Goal: Information Seeking & Learning: Learn about a topic

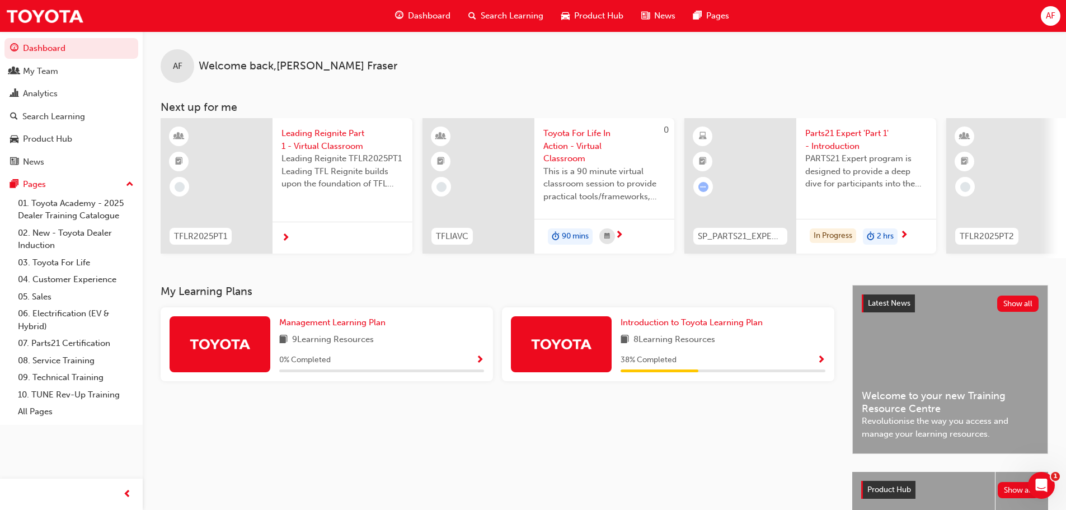
click at [846, 138] on span "Parts21 Expert 'Part 1' - Introduction" at bounding box center [866, 139] width 122 height 25
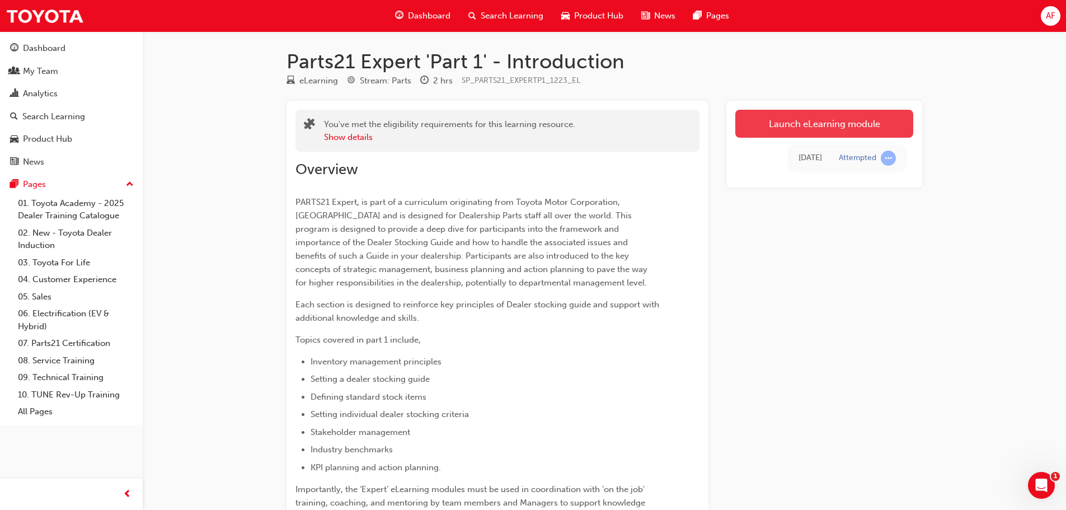
click at [796, 130] on link "Launch eLearning module" at bounding box center [824, 124] width 178 height 28
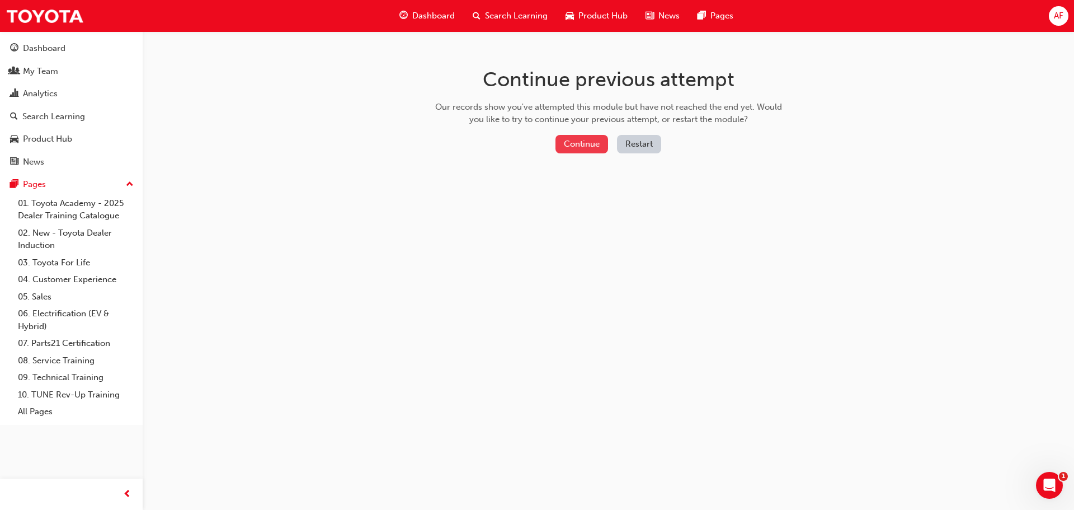
click at [591, 150] on button "Continue" at bounding box center [582, 144] width 53 height 18
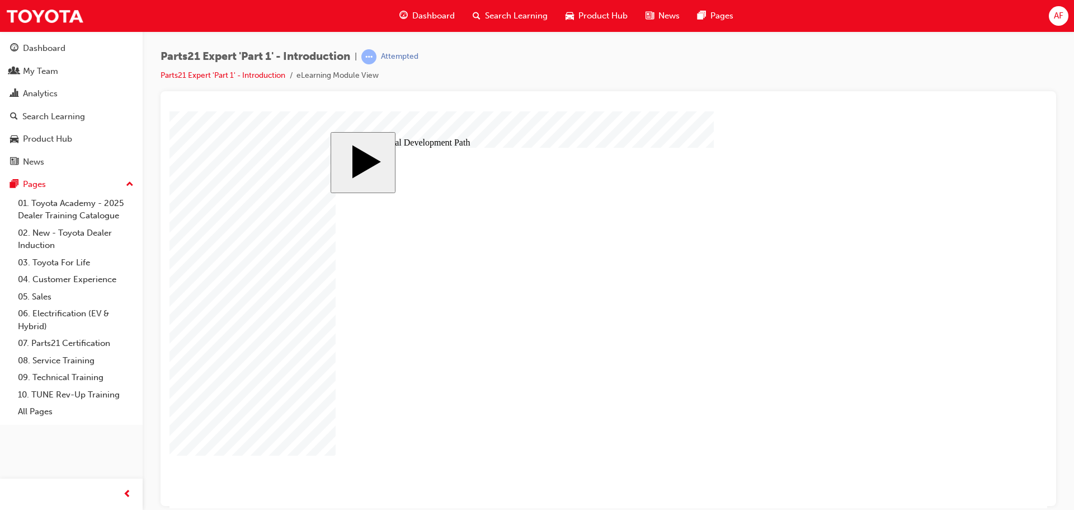
click at [968, 278] on body "slide: Professional Development Path MENU Rectangle 6 HELP Rectangle 6 EXIT Rec…" at bounding box center [609, 309] width 878 height 397
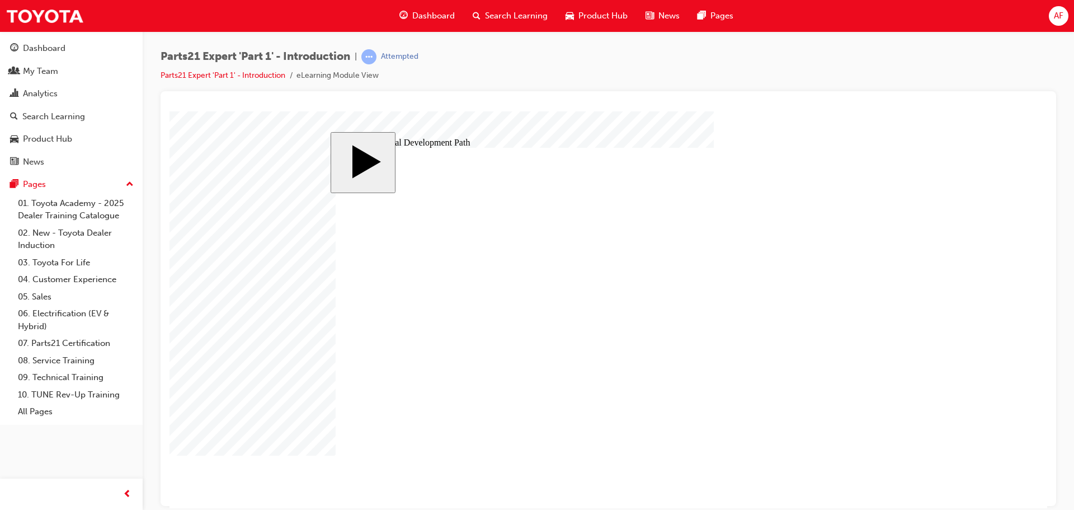
drag, startPoint x: 465, startPoint y: 327, endPoint x: 573, endPoint y: 335, distance: 108.8
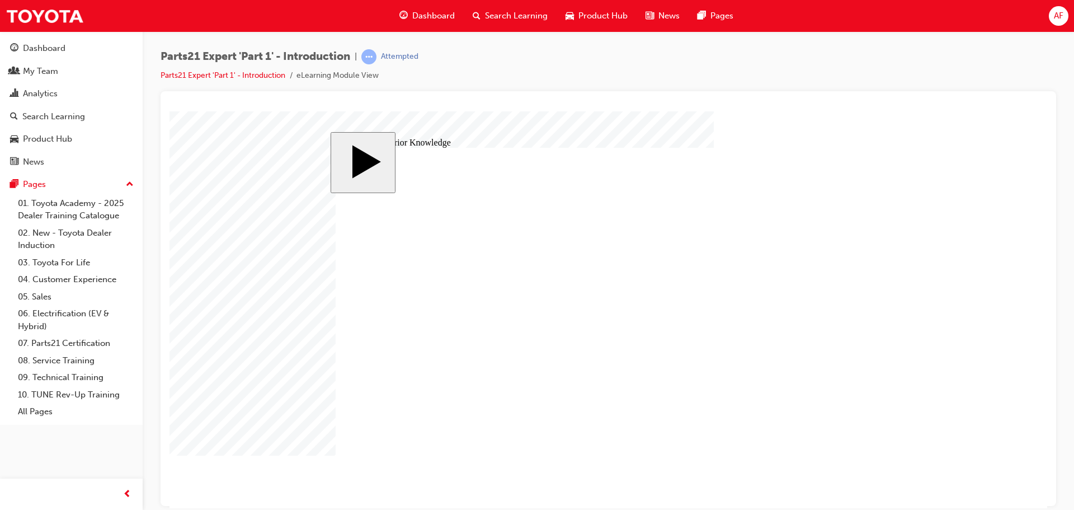
checkbox input "true"
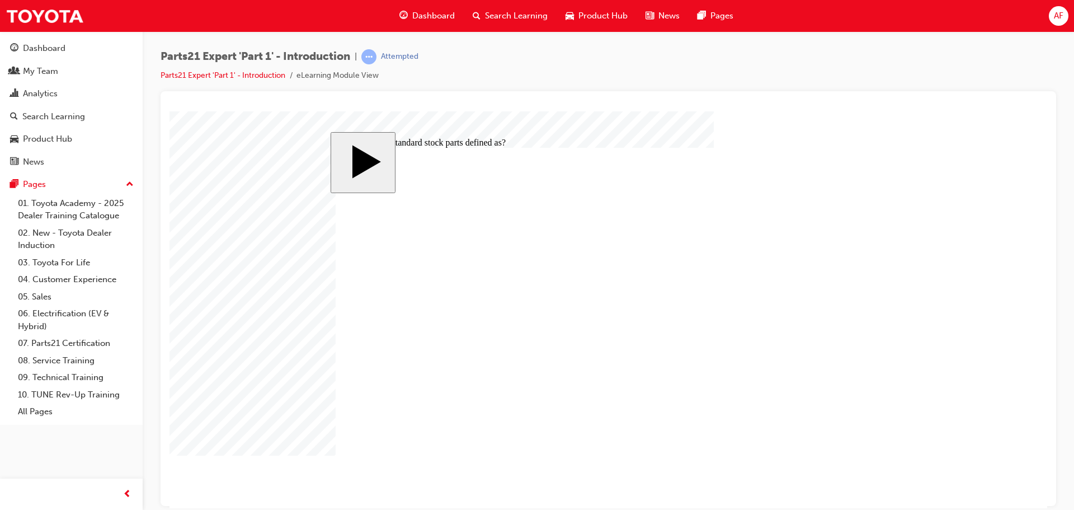
checkbox input "true"
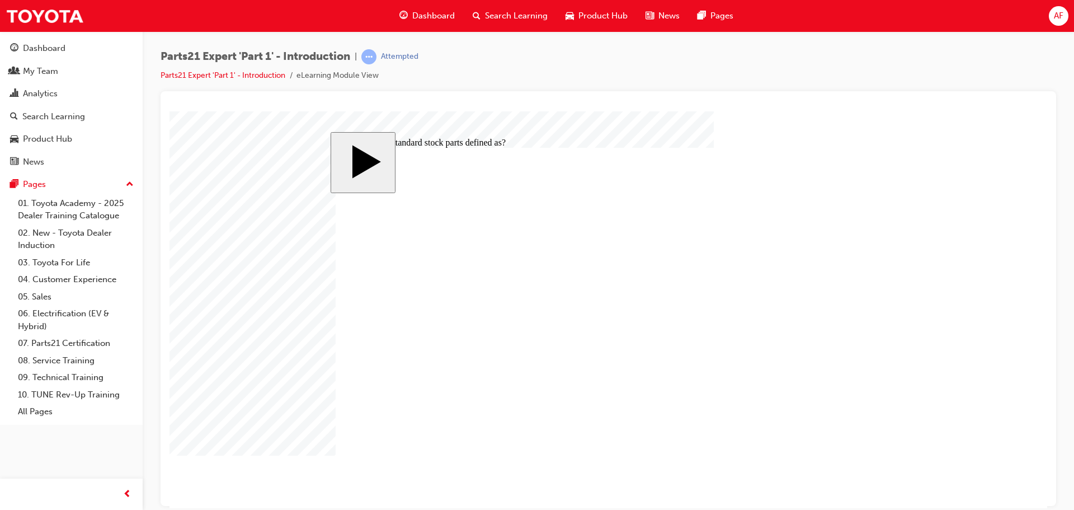
drag, startPoint x: 368, startPoint y: 265, endPoint x: 404, endPoint y: 283, distance: 39.8
radio input "true"
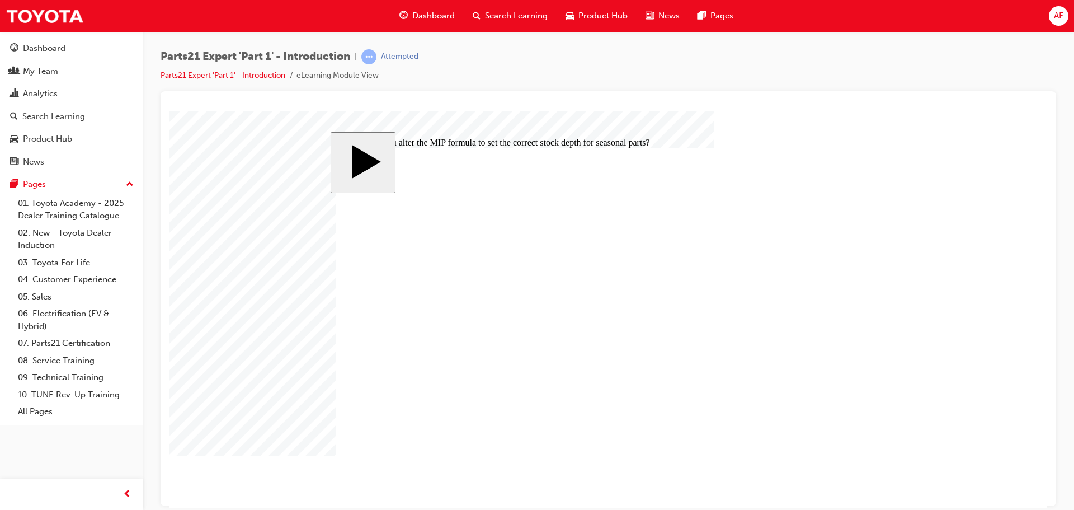
radio input "true"
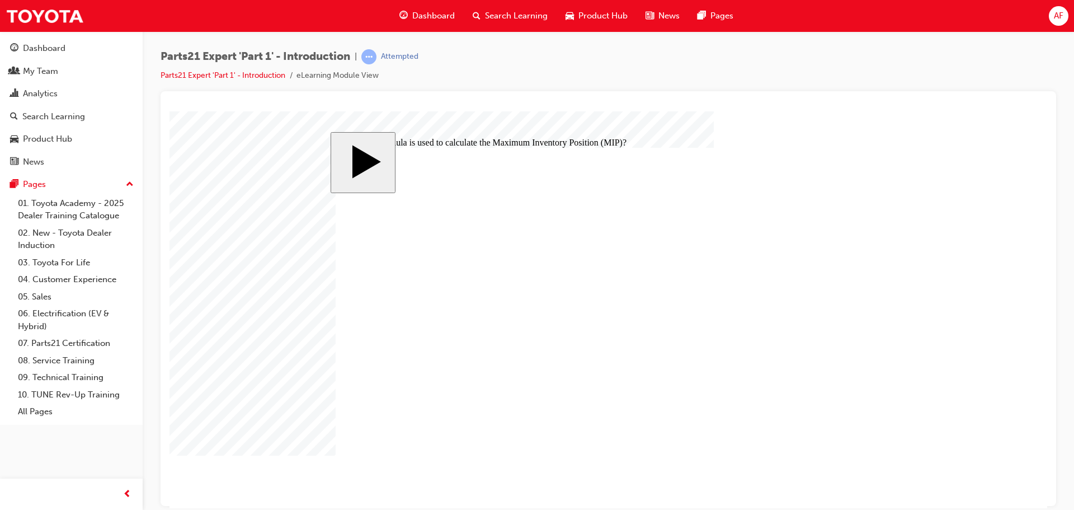
radio input "true"
drag, startPoint x: 374, startPoint y: 277, endPoint x: 371, endPoint y: 267, distance: 10.6
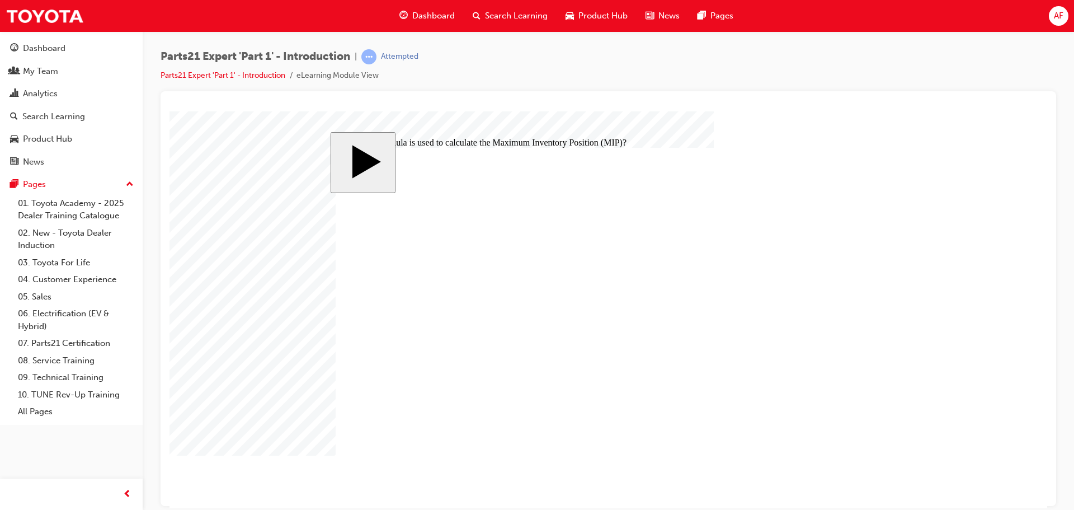
radio input "false"
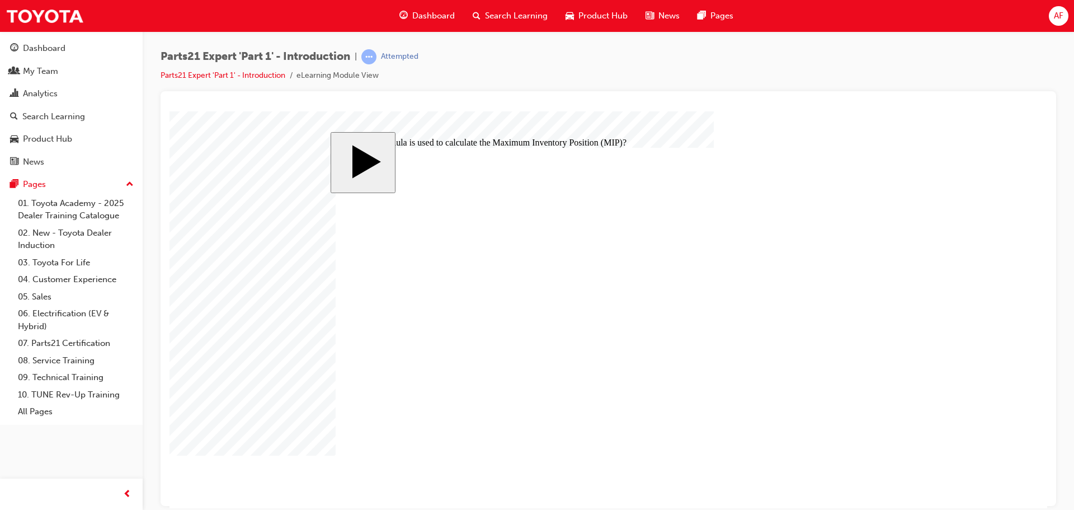
radio input "true"
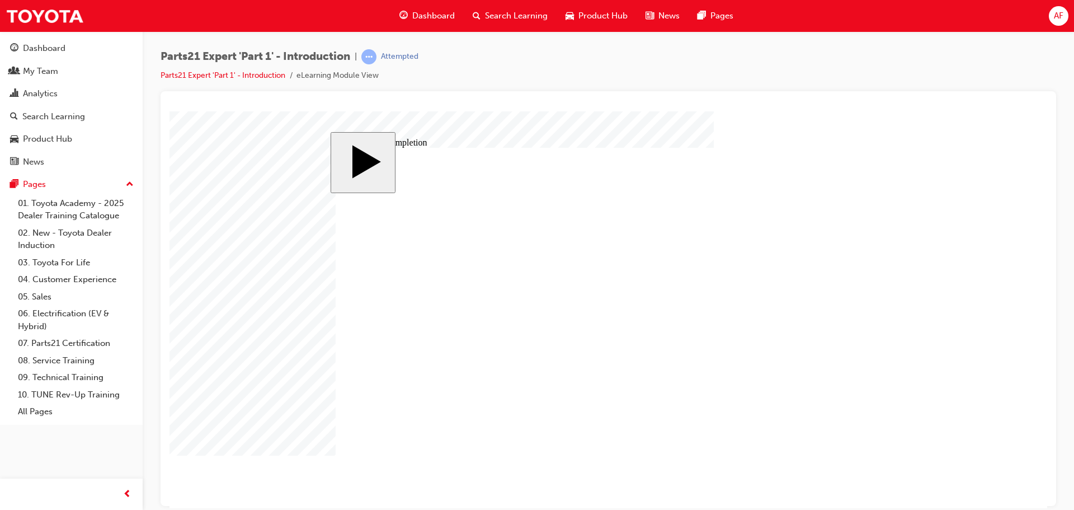
drag, startPoint x: 601, startPoint y: 362, endPoint x: 594, endPoint y: 363, distance: 6.7
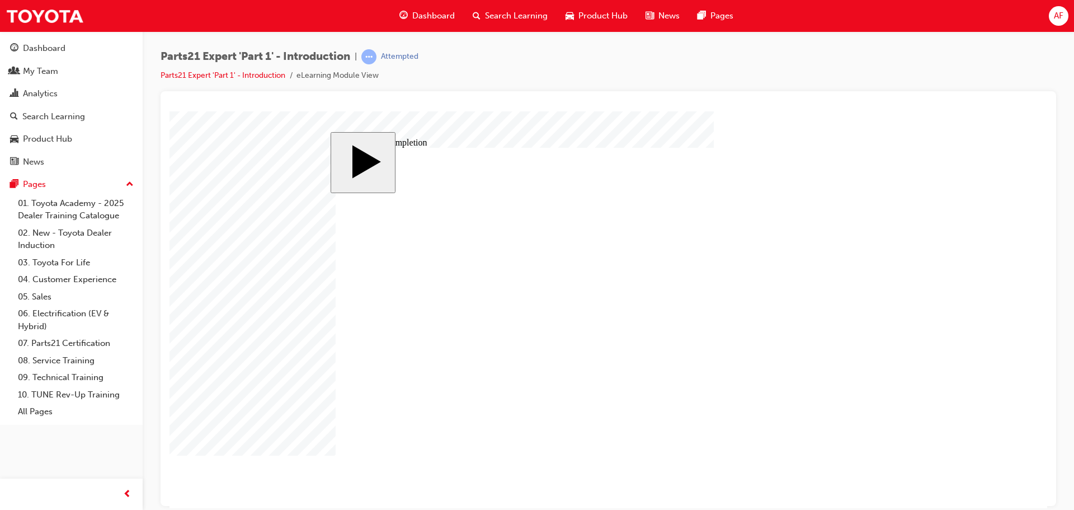
drag, startPoint x: 586, startPoint y: 315, endPoint x: 554, endPoint y: 312, distance: 32.1
drag, startPoint x: 602, startPoint y: 316, endPoint x: 614, endPoint y: 319, distance: 12.8
